Goal: Find specific page/section

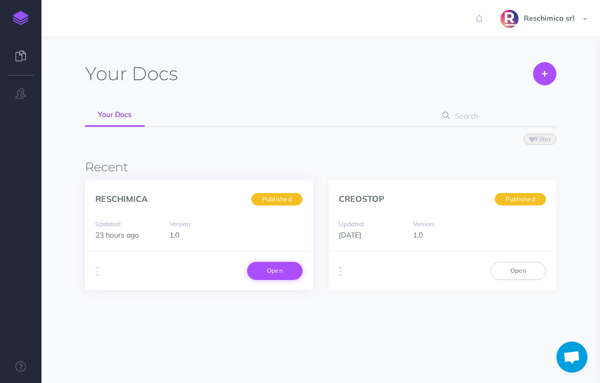
click at [269, 275] on link "Open" at bounding box center [274, 271] width 55 height 18
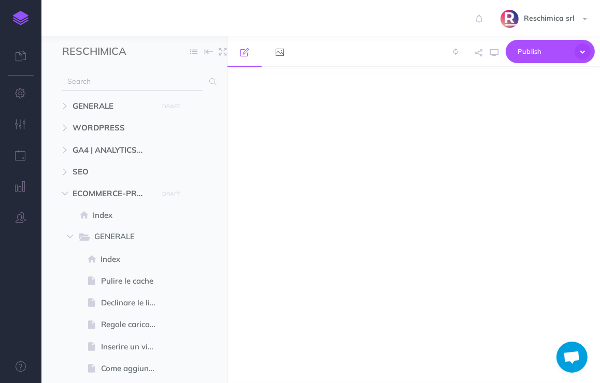
select select "null"
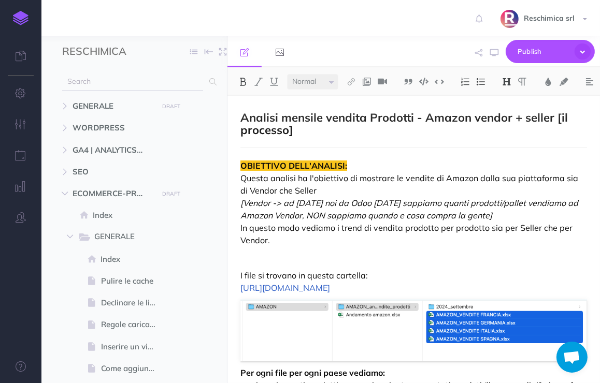
click at [128, 85] on input "text" at bounding box center [132, 81] width 141 height 19
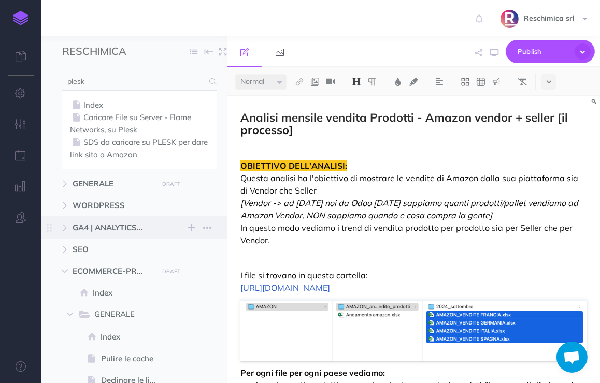
type input "plesk"
click at [137, 143] on link "SDS da caricare su PLESK per dare link sito a Amazon" at bounding box center [139, 148] width 139 height 25
select select "null"
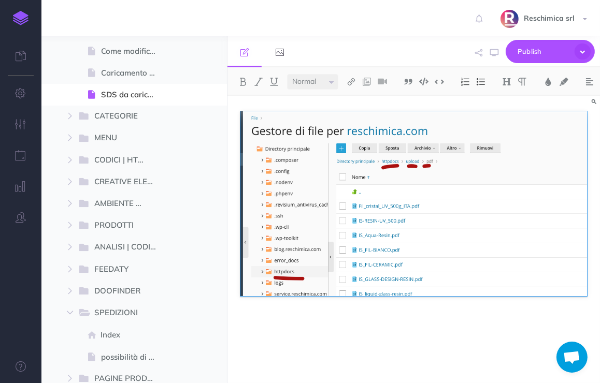
scroll to position [799, 0]
